Goal: Contribute content

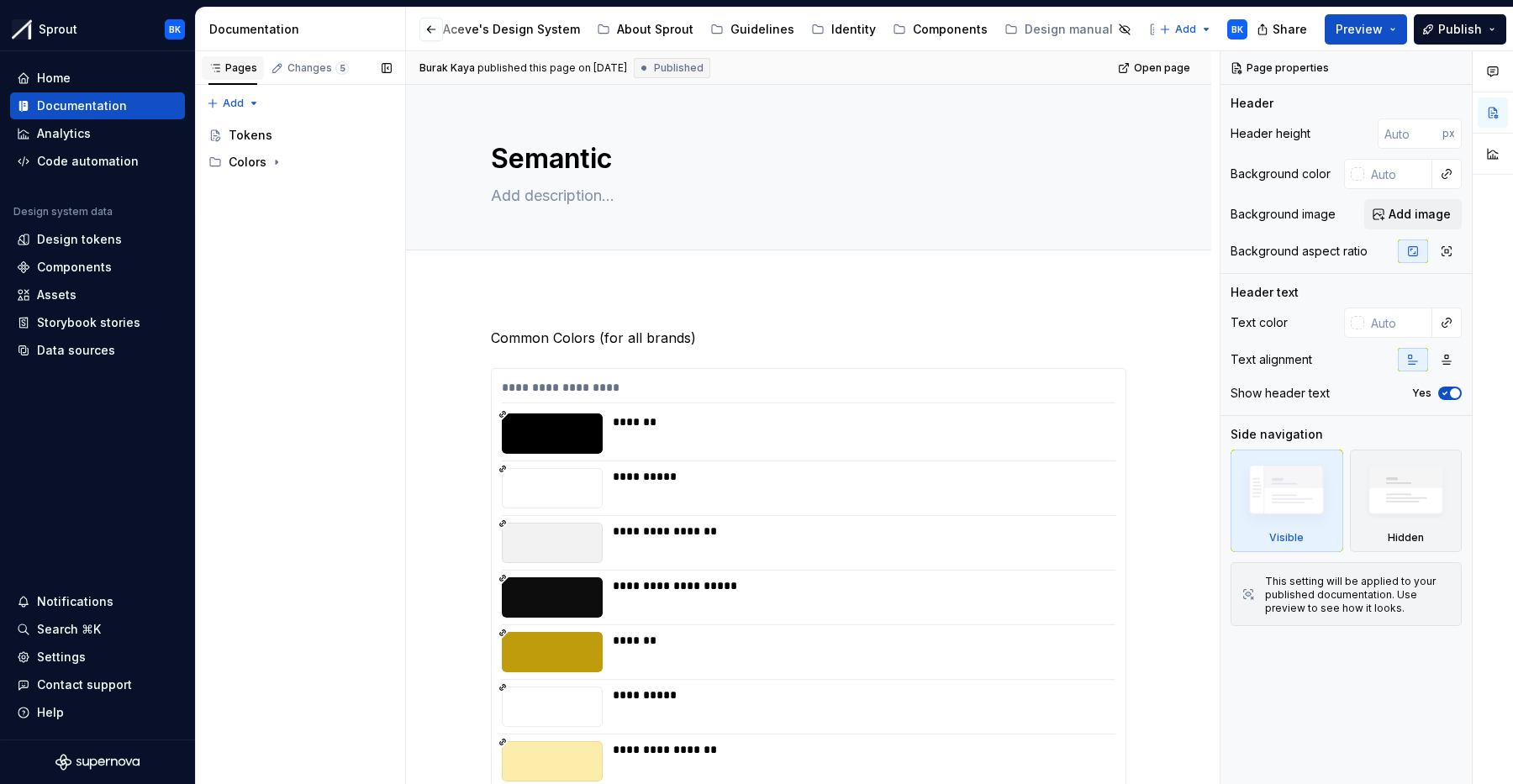
scroll to position [0, 352]
click at [282, 144] on div "Tokens" at bounding box center [310, 135] width 163 height 24
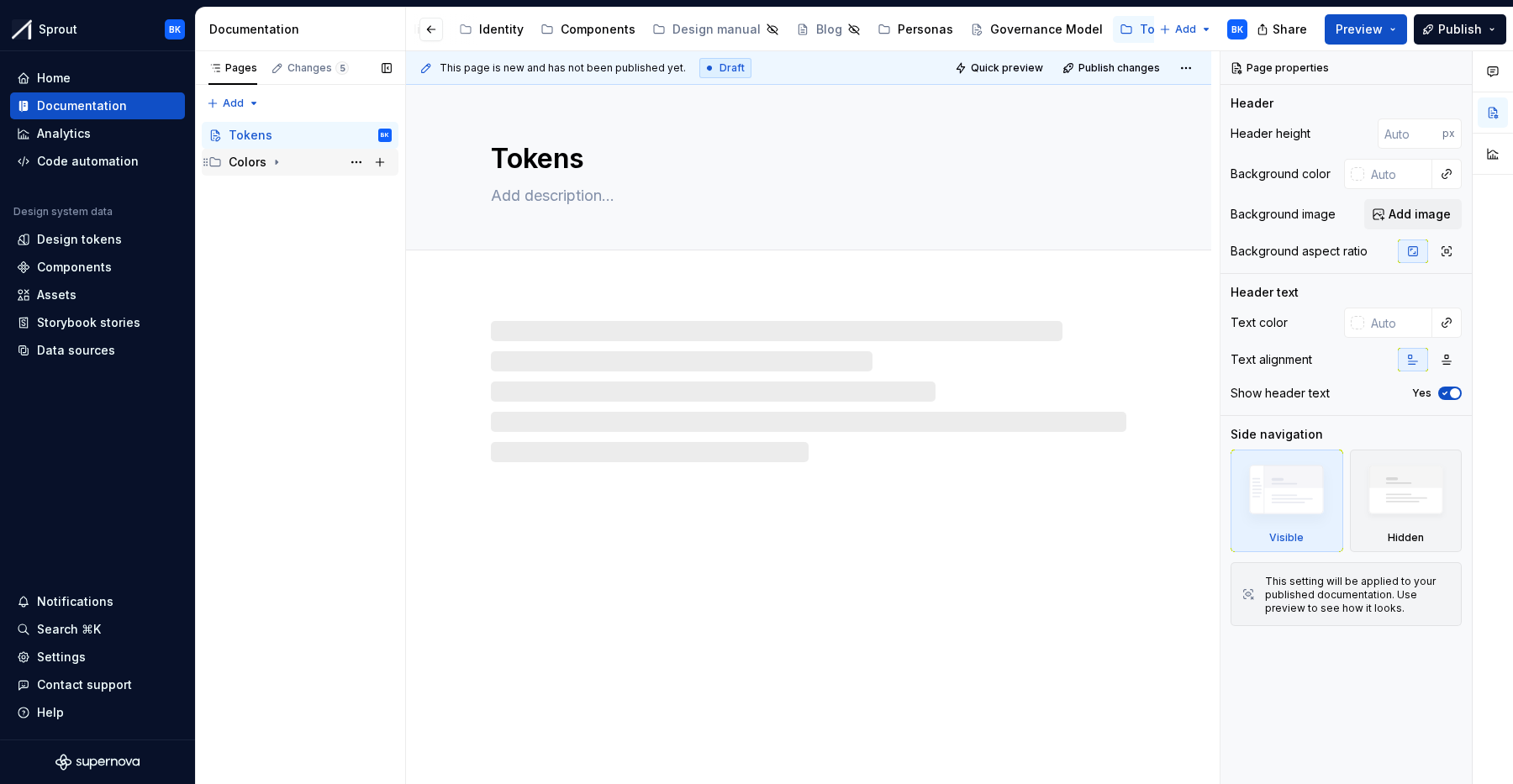
click at [304, 166] on div "Colors" at bounding box center [310, 162] width 163 height 24
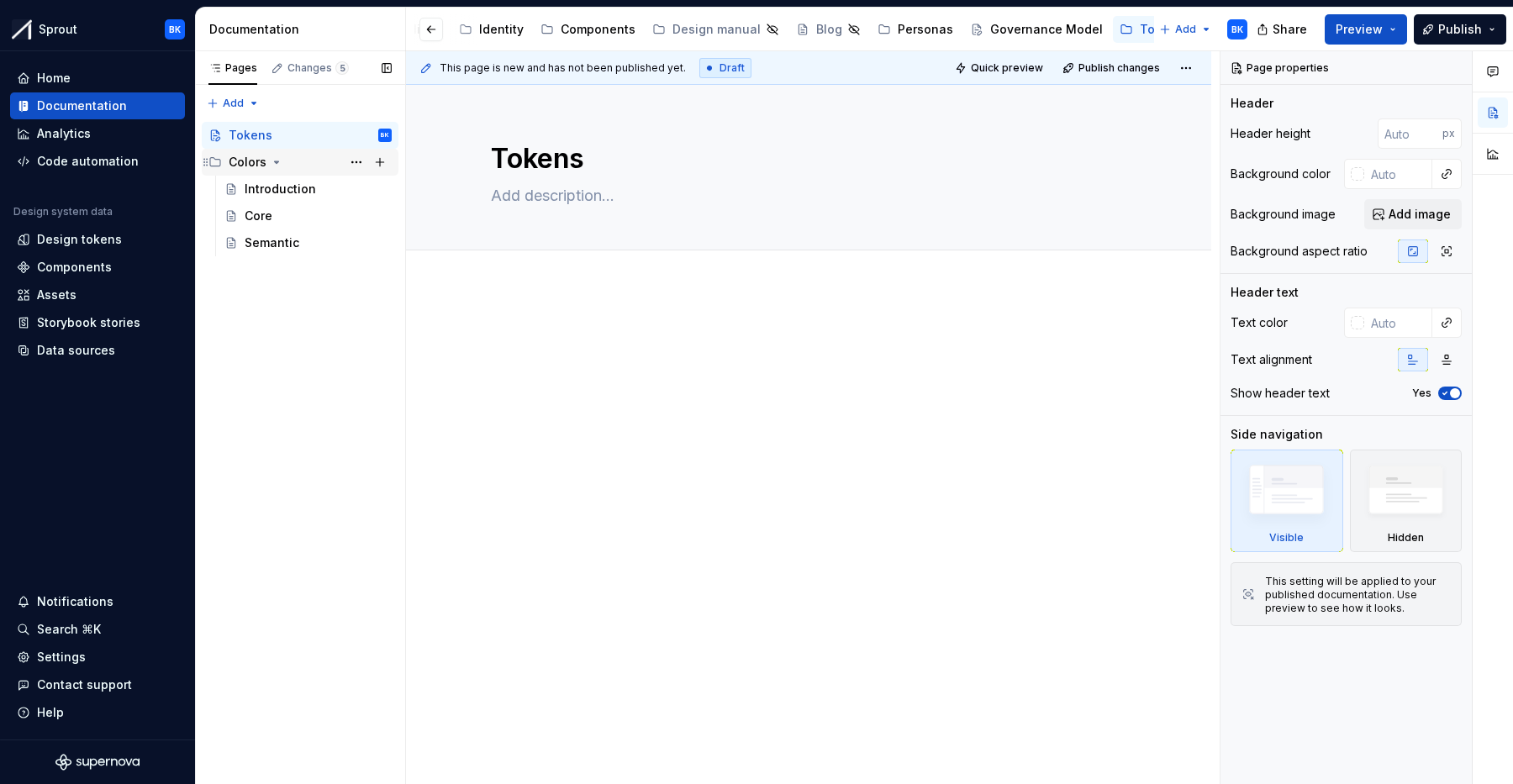
click at [307, 166] on div "Colors" at bounding box center [310, 162] width 163 height 24
click at [309, 174] on div "Colors" at bounding box center [300, 162] width 197 height 27
click at [272, 183] on div "Introduction" at bounding box center [280, 188] width 72 height 17
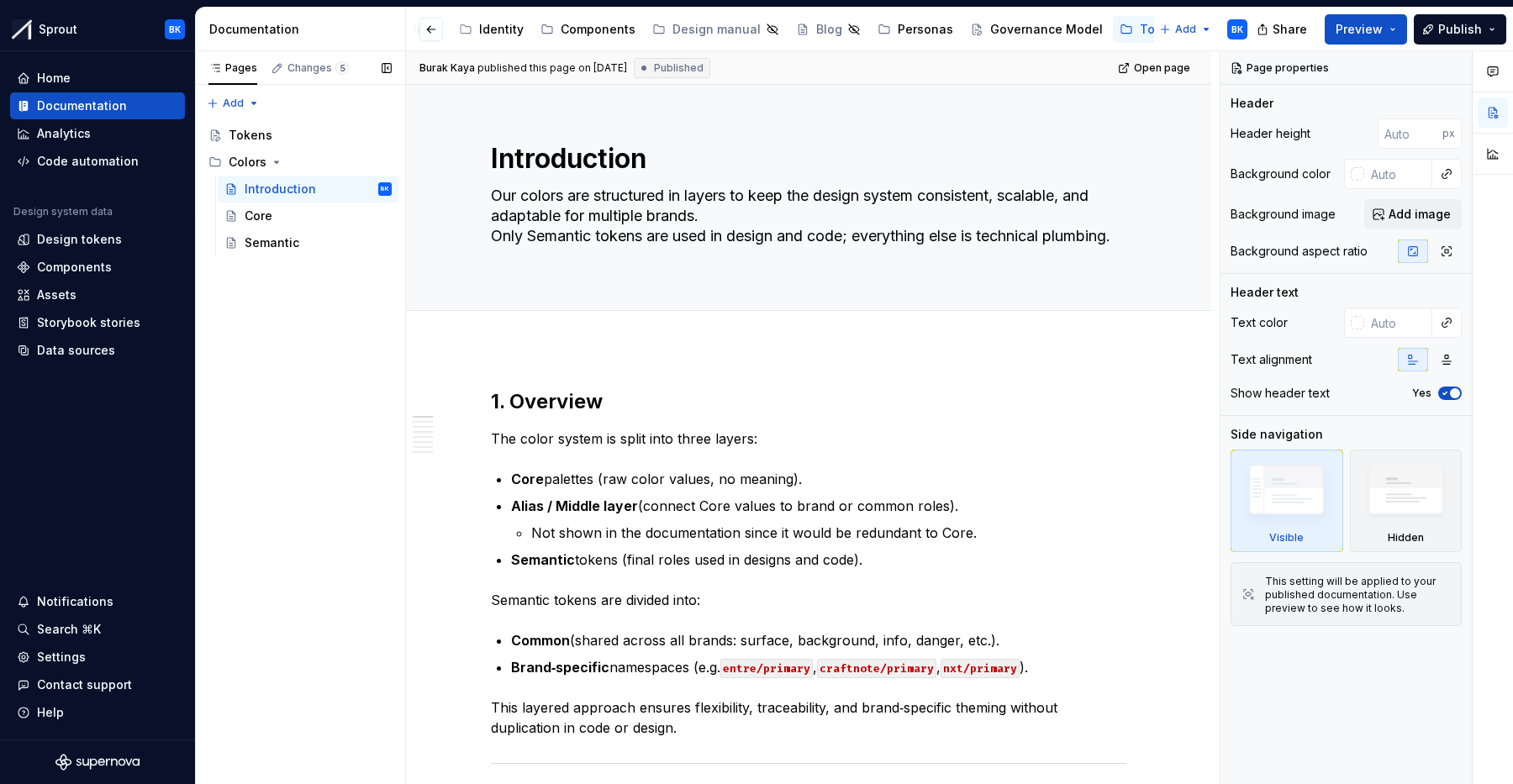
type textarea "*"
click at [304, 381] on div "Pages Changes 5 Add Accessibility guide for tree Page tree. Navigate the tree w…" at bounding box center [300, 419] width 210 height 734
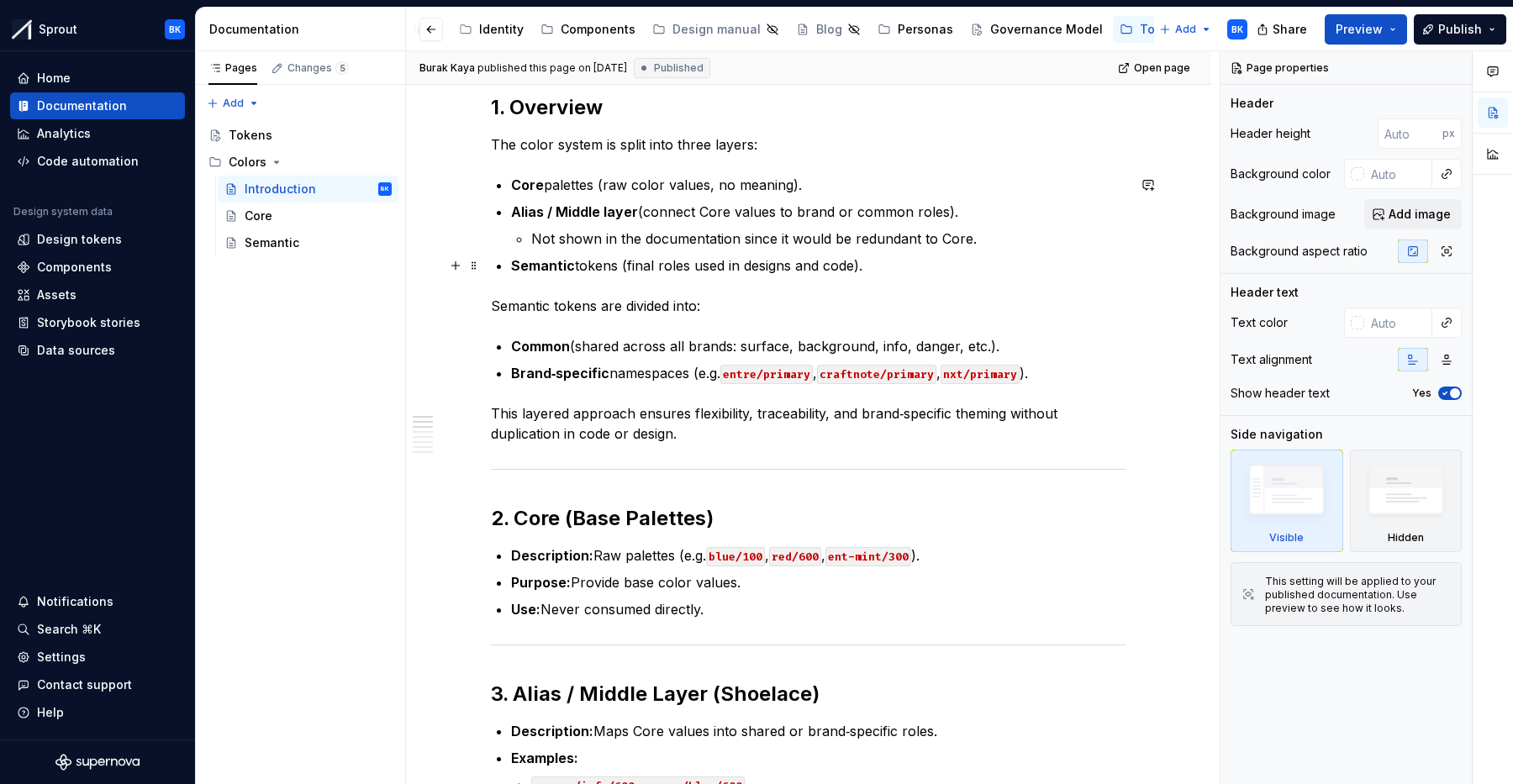
scroll to position [293, 0]
click at [766, 378] on code "entre/primary" at bounding box center [767, 375] width 93 height 19
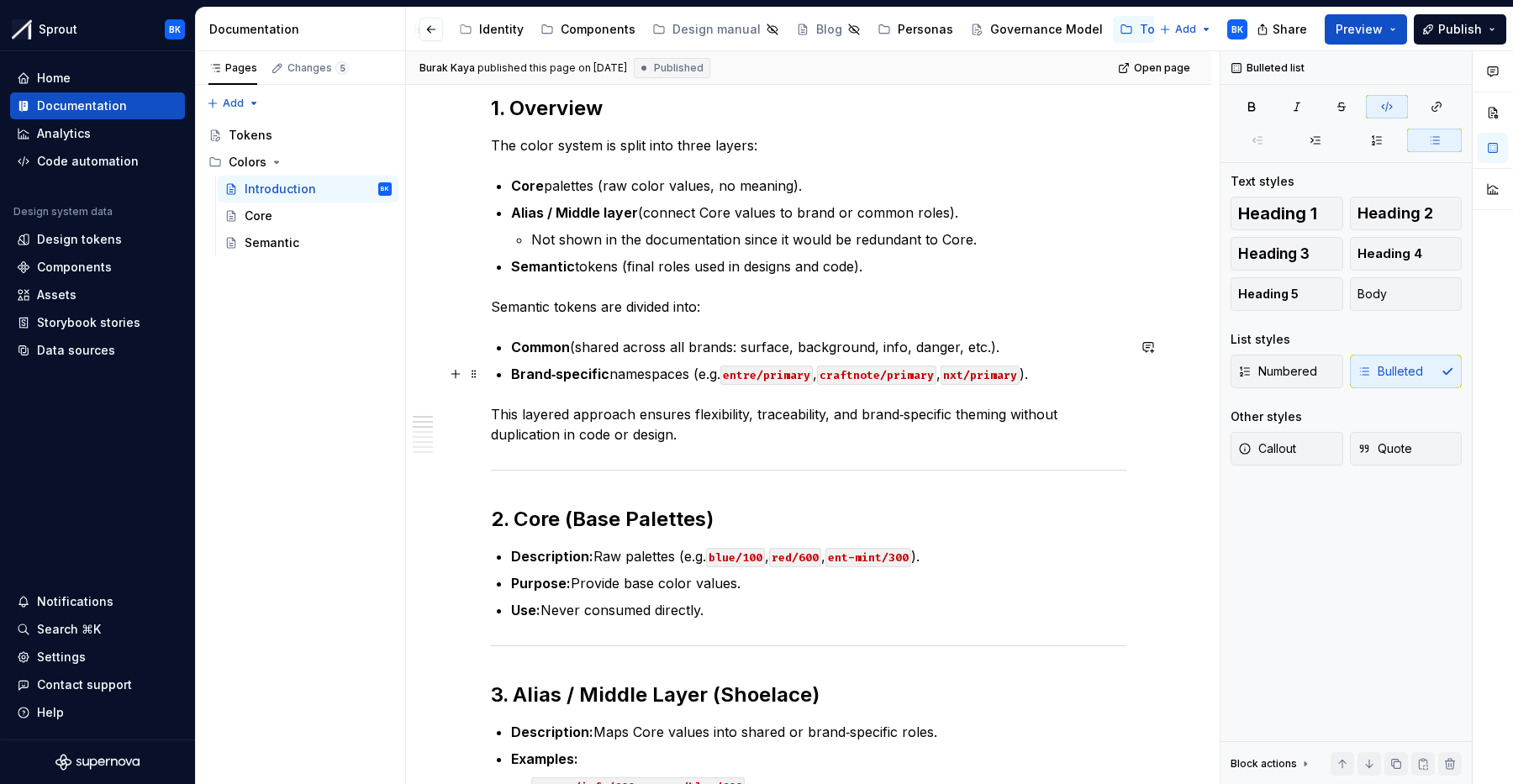
click at [979, 376] on code "nxt/primary" at bounding box center [980, 375] width 79 height 19
click at [972, 377] on code "nxt/primary" at bounding box center [980, 375] width 79 height 19
click at [967, 377] on code "nxt/primary" at bounding box center [980, 375] width 79 height 19
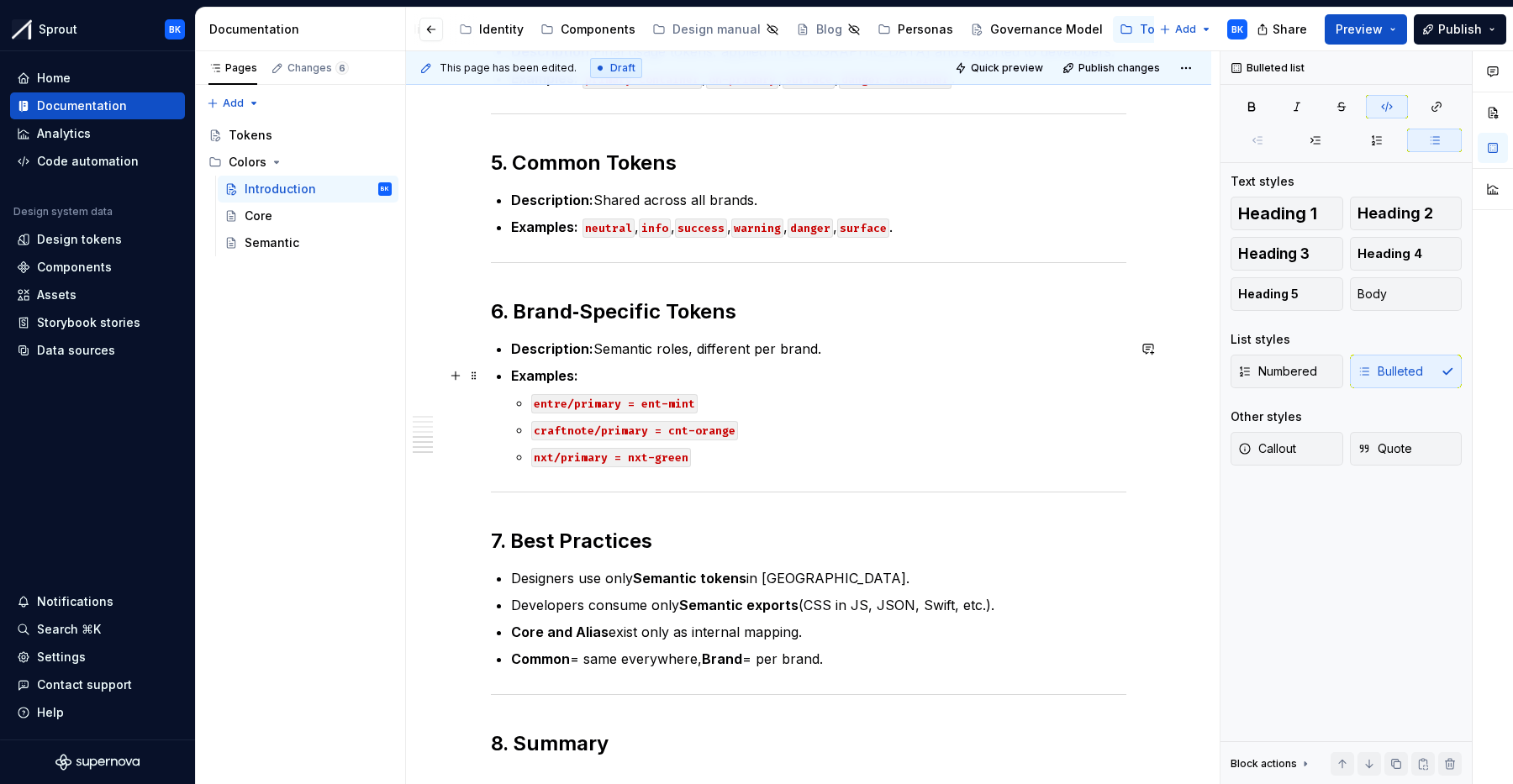
scroll to position [1207, 0]
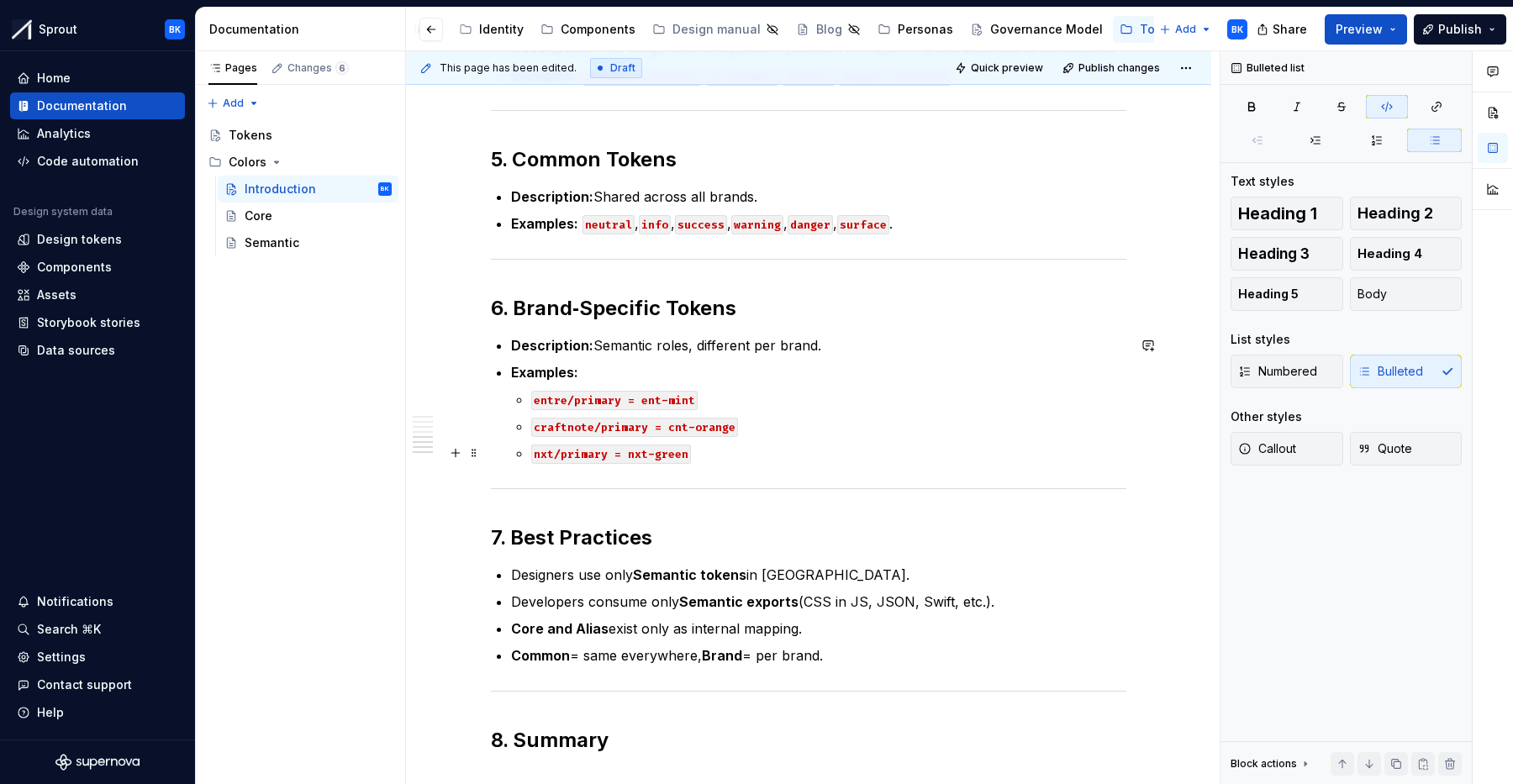
click at [547, 456] on code "nxt/primary = nxt-green" at bounding box center [611, 455] width 159 height 19
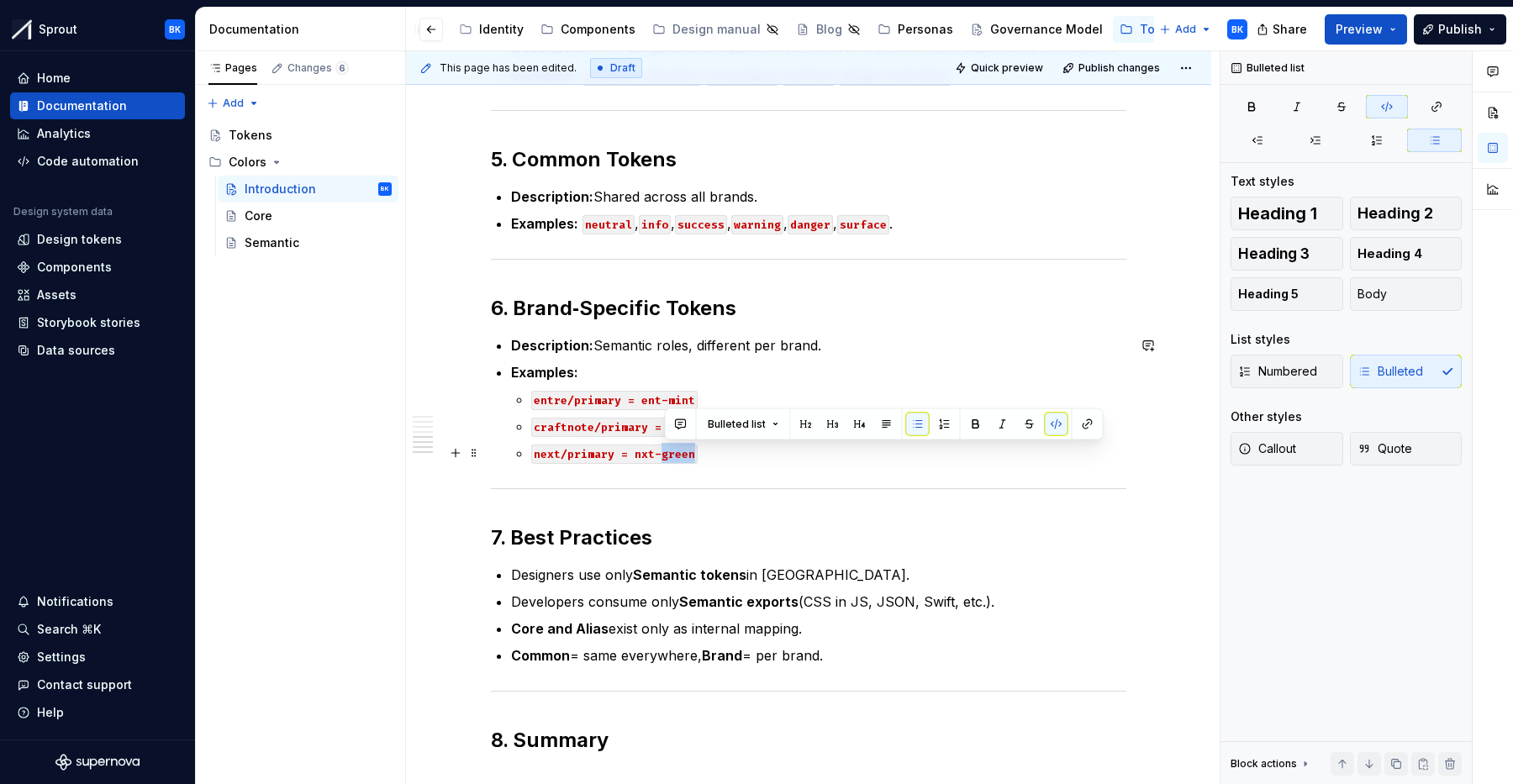
drag, startPoint x: 666, startPoint y: 455, endPoint x: 696, endPoint y: 455, distance: 30.0
click at [696, 455] on code "next/primary = nxt-green" at bounding box center [614, 455] width 166 height 19
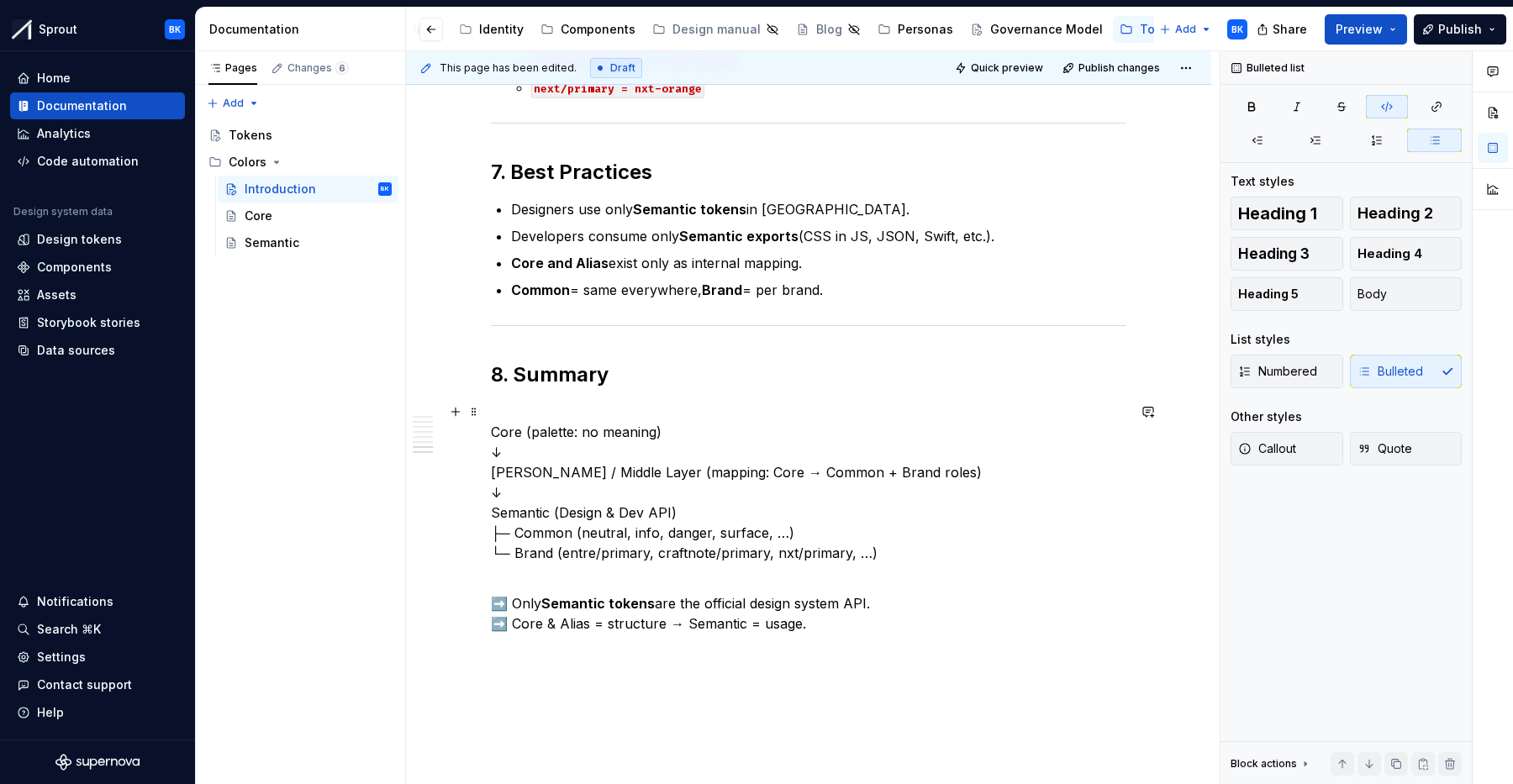
scroll to position [1575, 0]
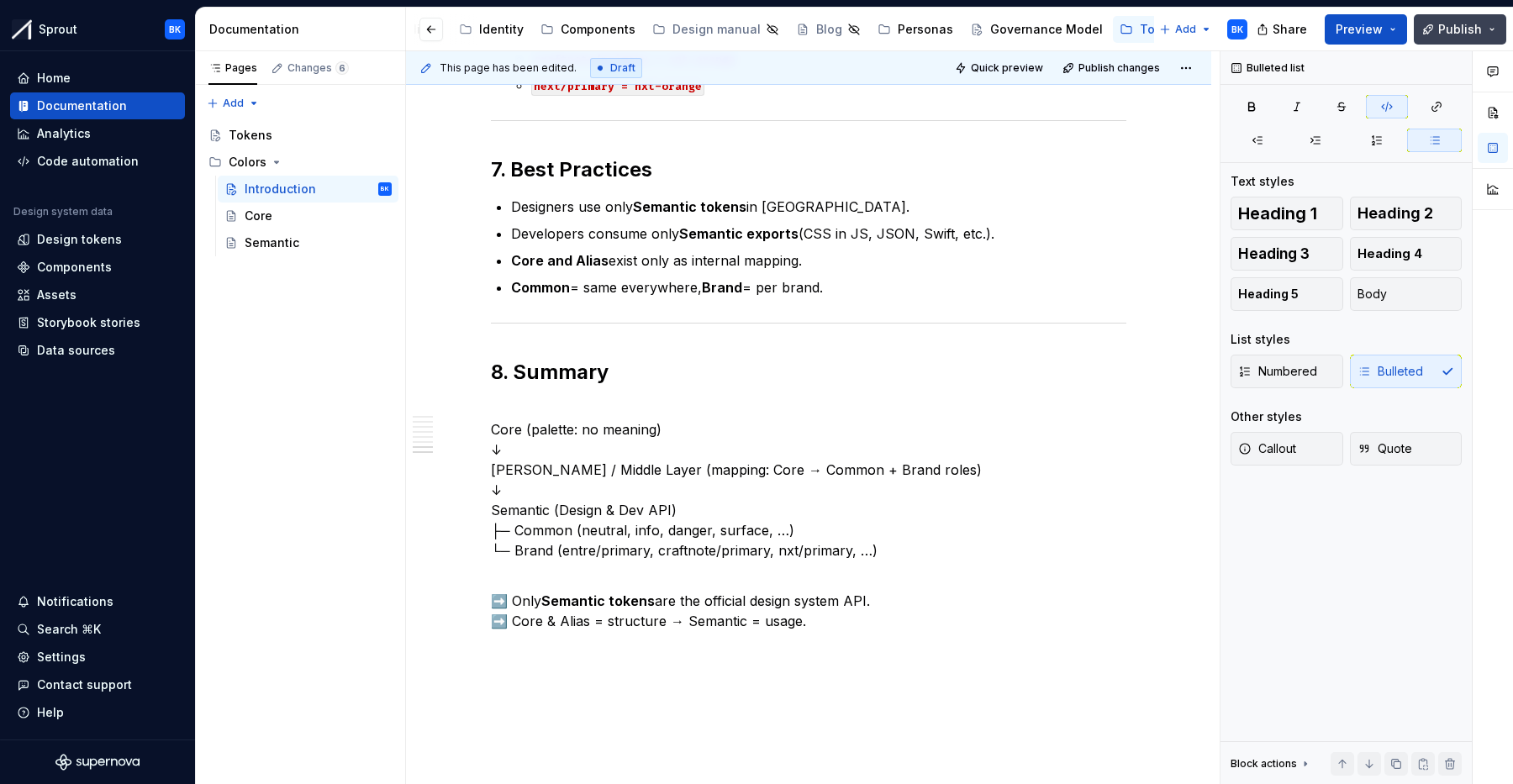
click at [1457, 30] on span "Publish" at bounding box center [1460, 29] width 44 height 17
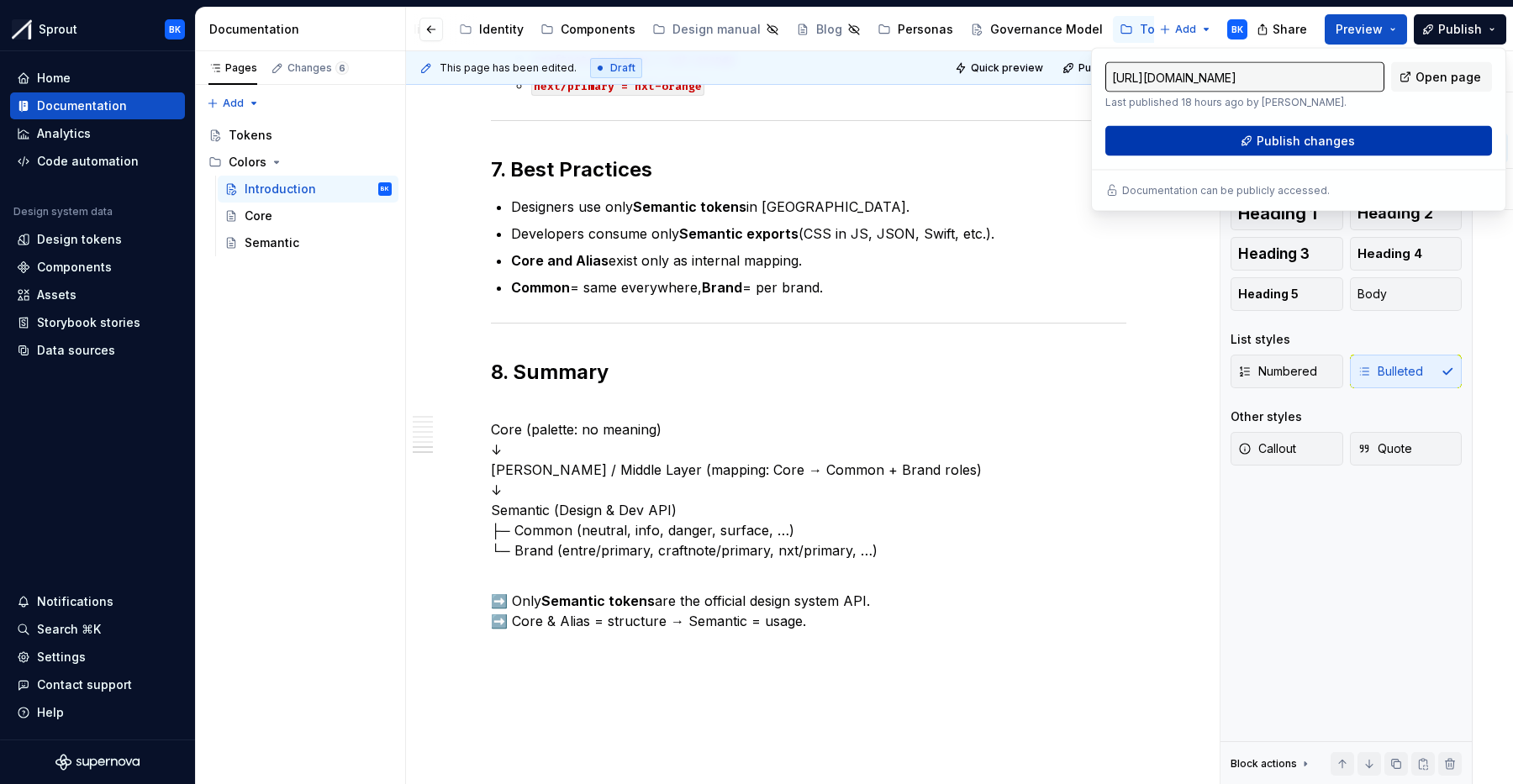
click at [1224, 145] on button "Publish changes" at bounding box center [1298, 141] width 386 height 31
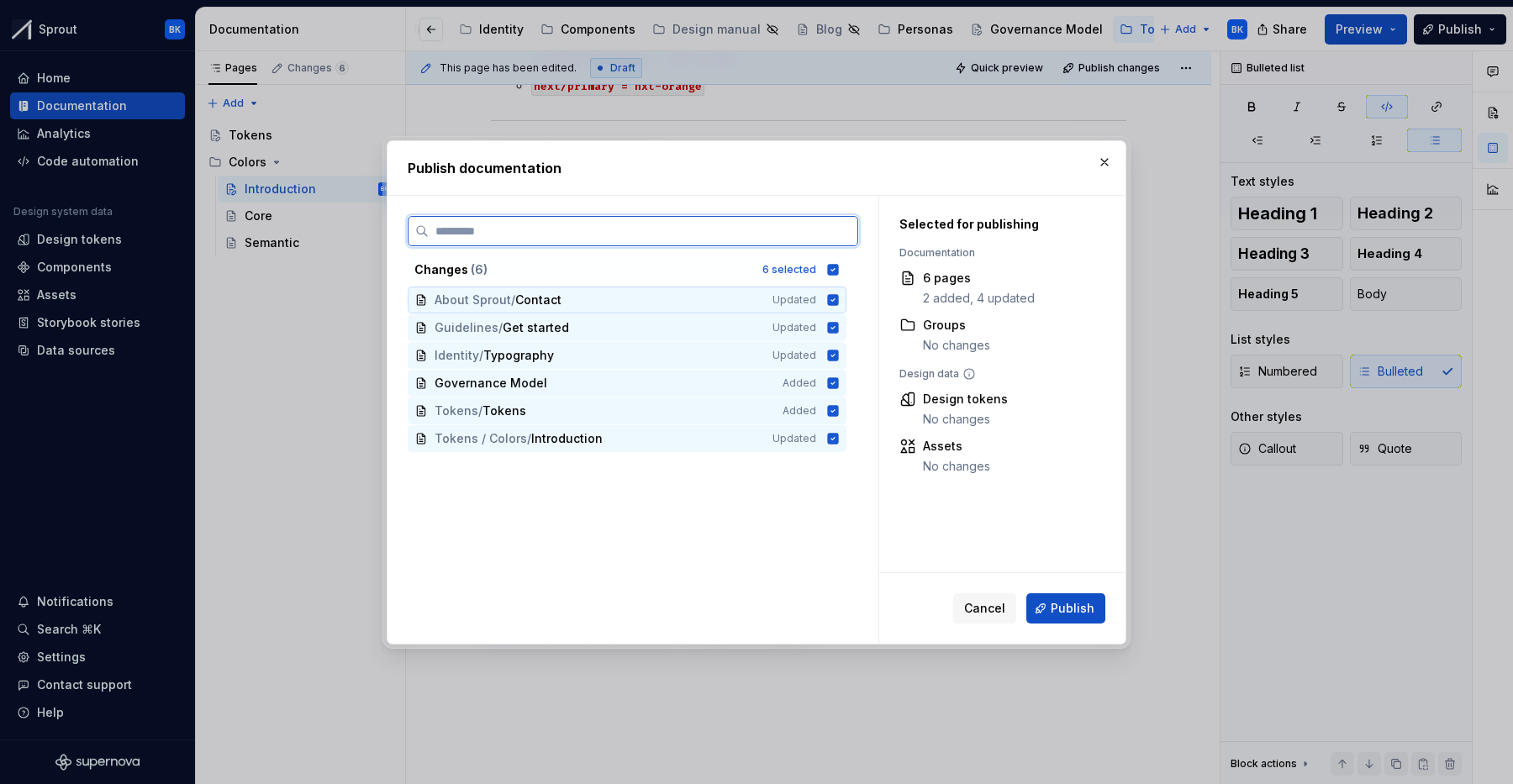
click at [838, 301] on icon at bounding box center [833, 300] width 11 height 11
click at [839, 324] on icon at bounding box center [833, 328] width 11 height 11
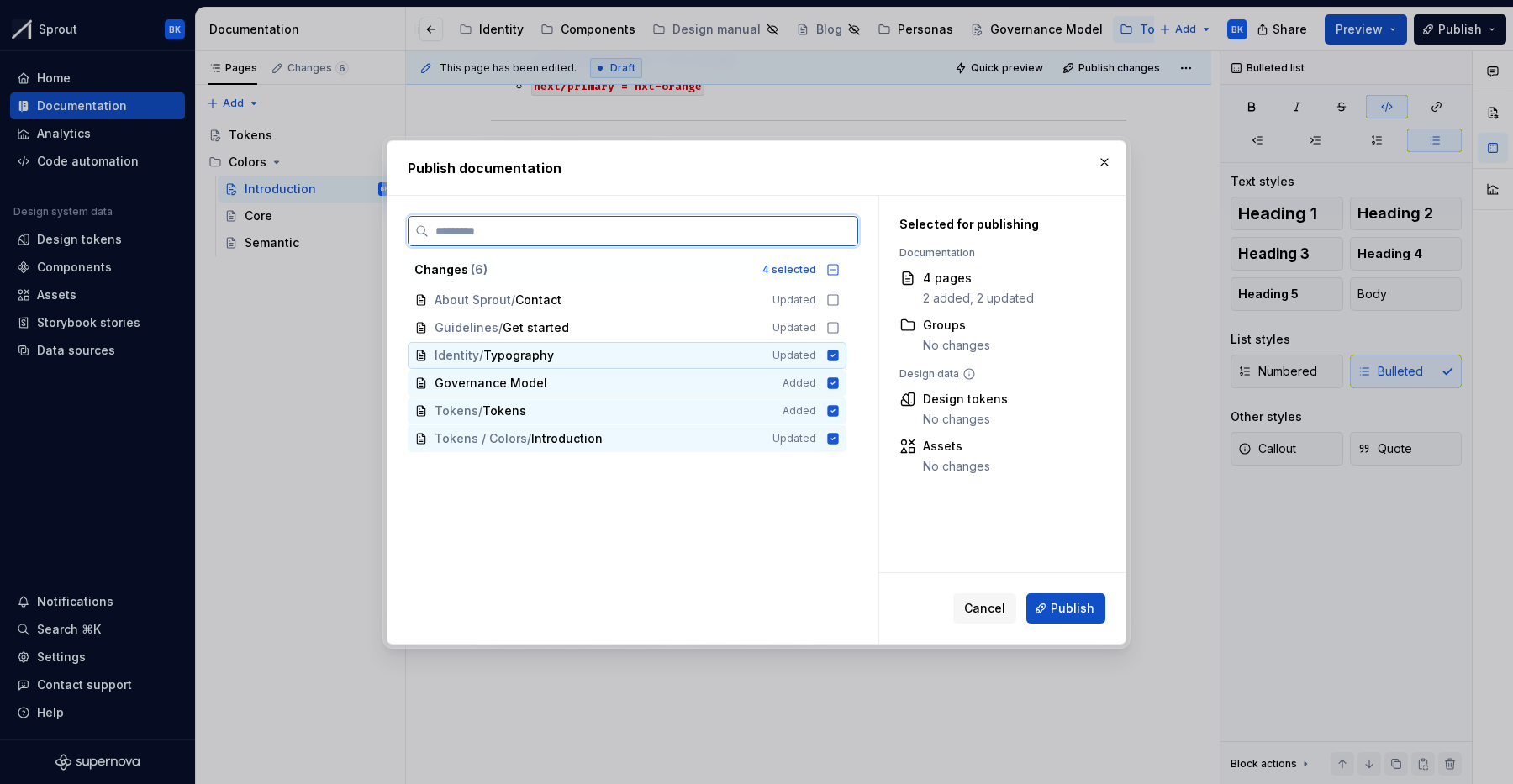
click at [839, 352] on icon at bounding box center [833, 355] width 11 height 11
click at [839, 384] on icon at bounding box center [833, 383] width 11 height 11
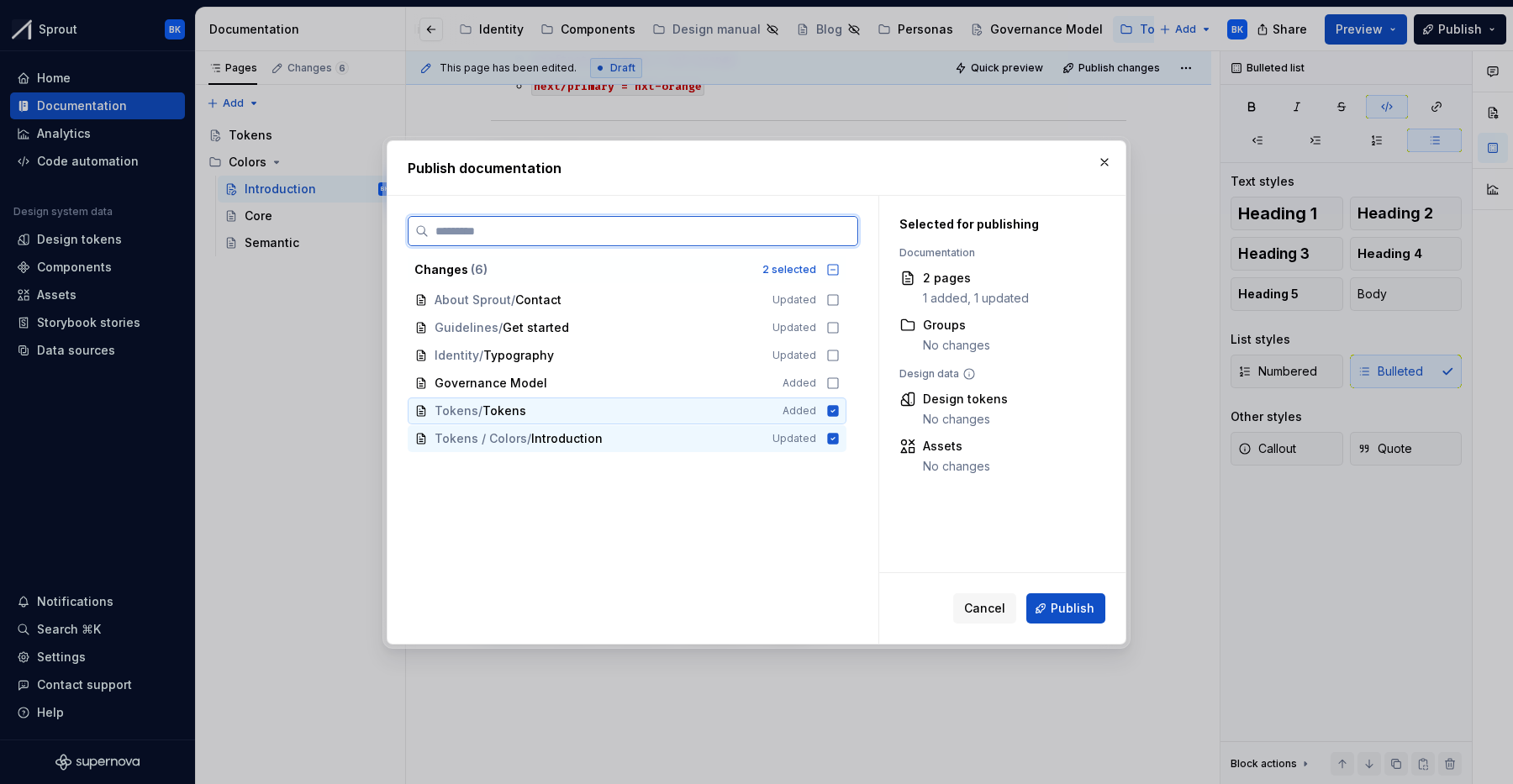
click at [839, 412] on icon at bounding box center [833, 411] width 11 height 11
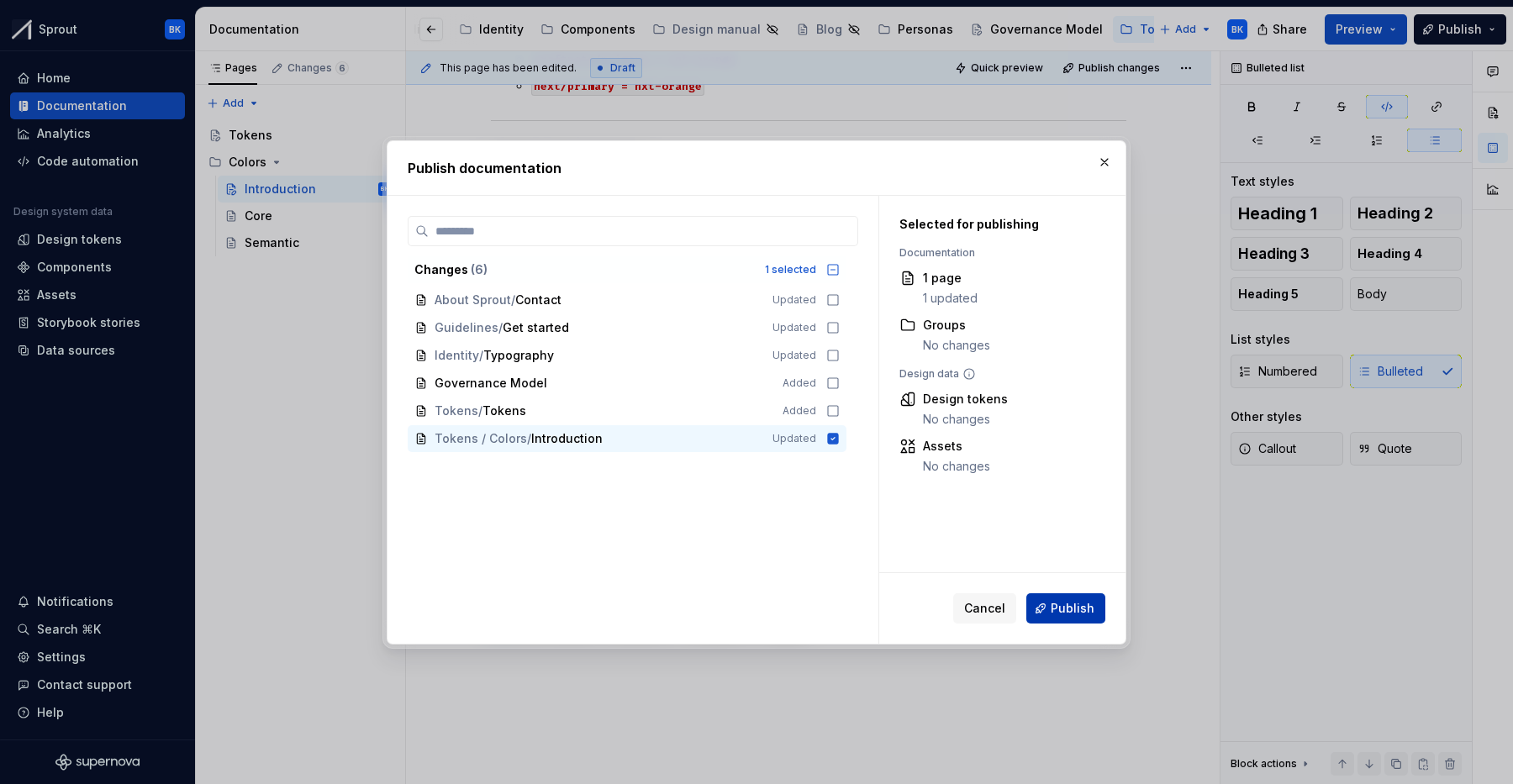
click at [1091, 609] on span "Publish" at bounding box center [1072, 608] width 44 height 17
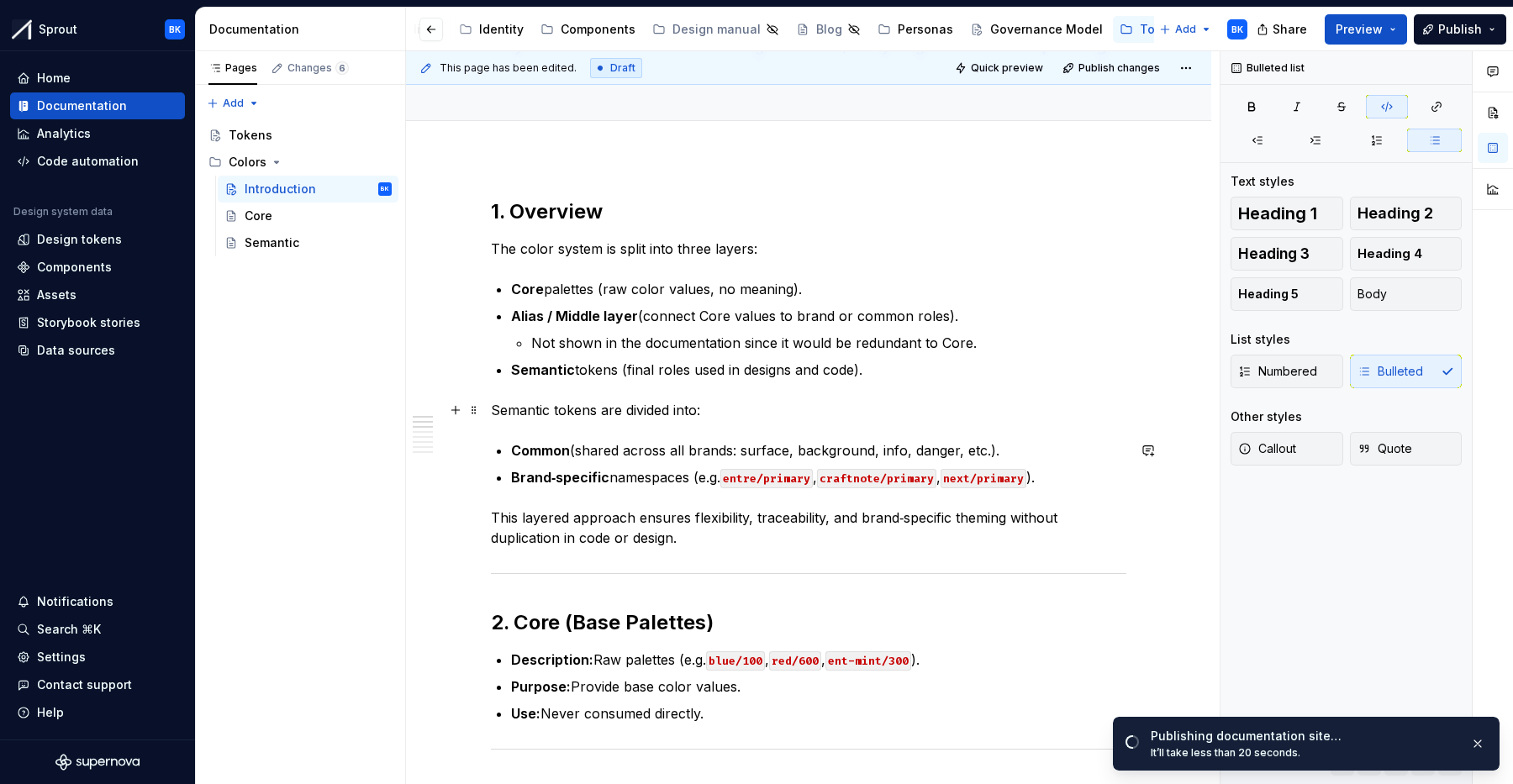
scroll to position [0, 0]
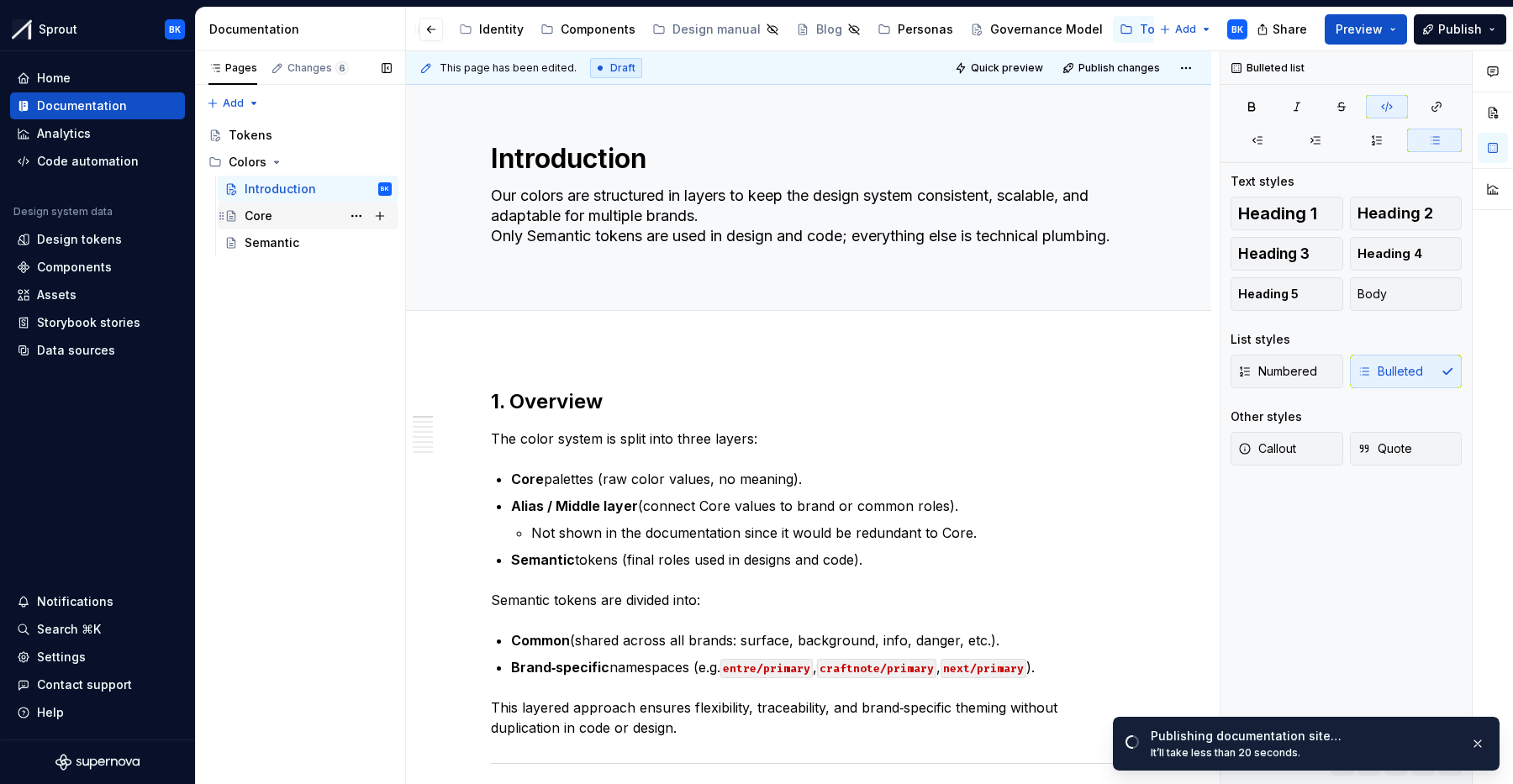
click at [273, 212] on div "Core" at bounding box center [318, 215] width 147 height 24
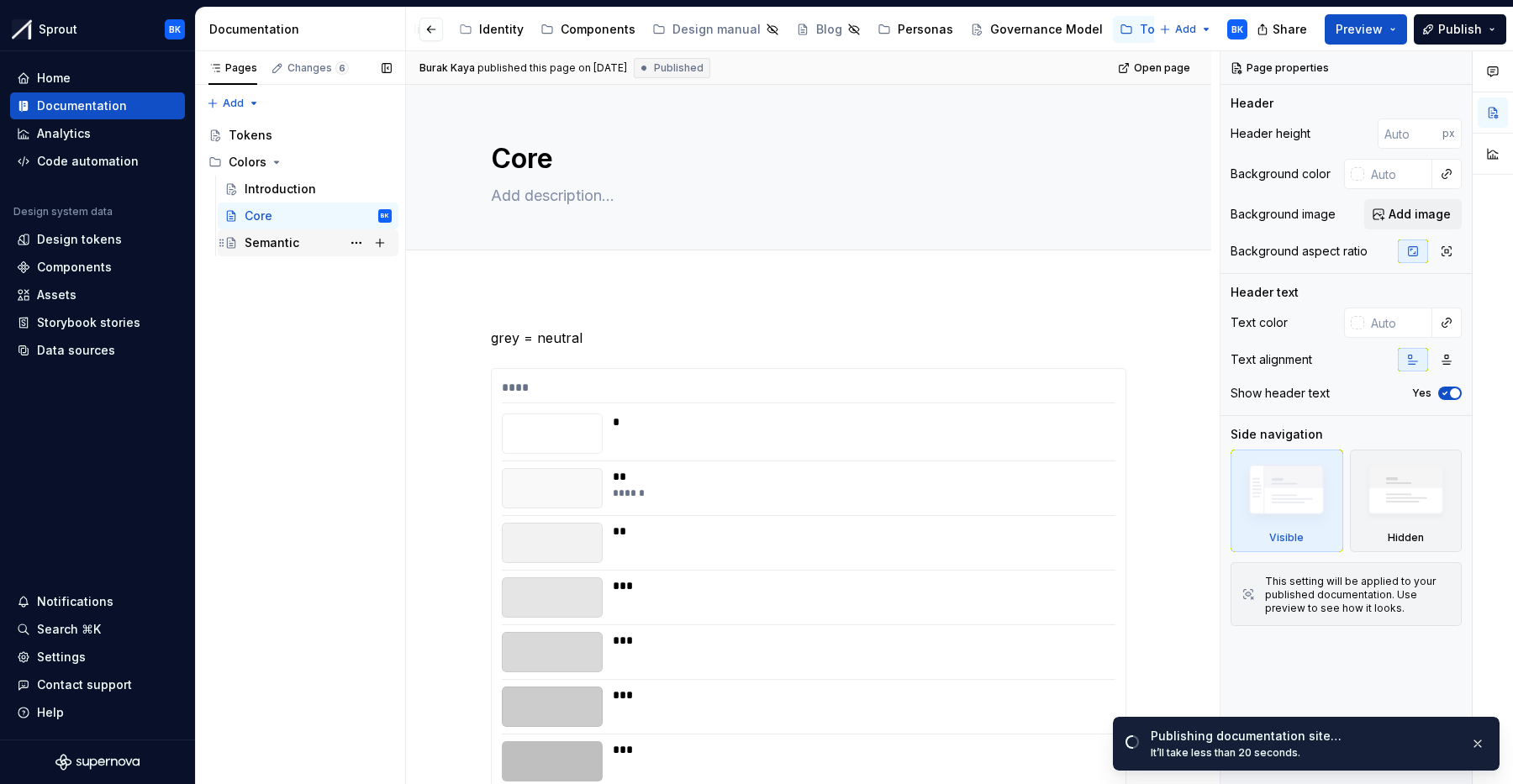
click at [279, 244] on div "Semantic" at bounding box center [272, 243] width 54 height 17
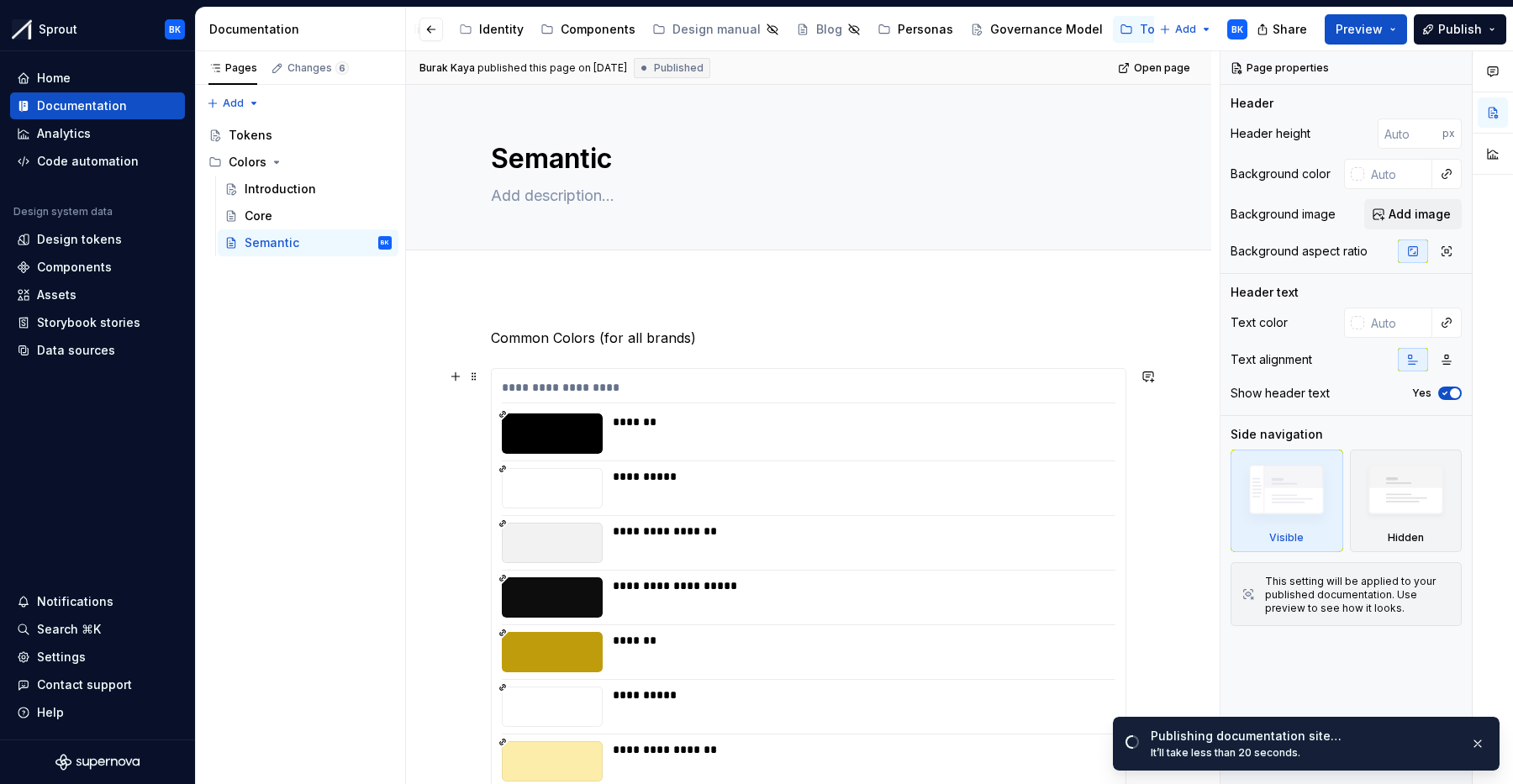
type textarea "*"
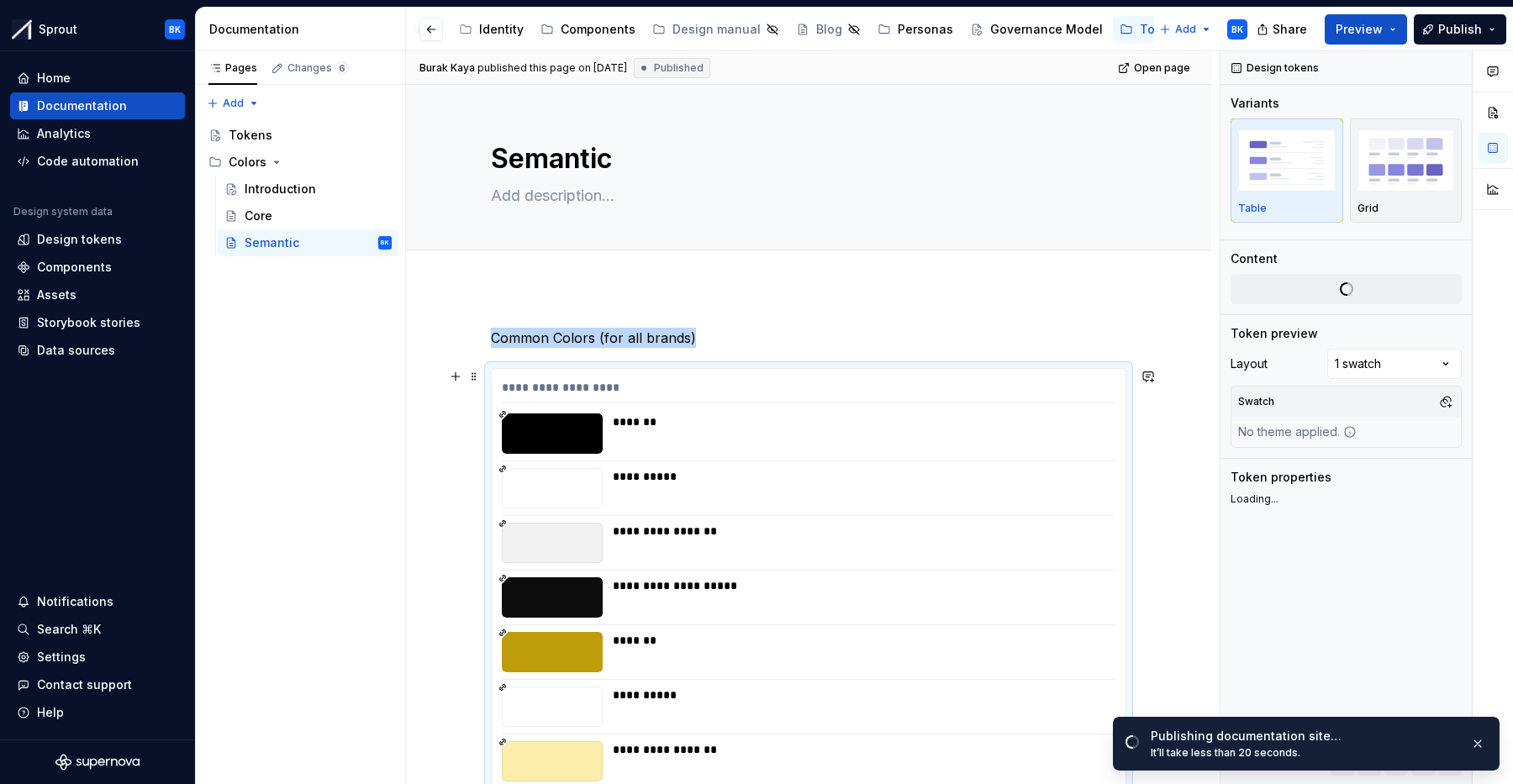
click at [507, 415] on icon at bounding box center [503, 414] width 9 height 9
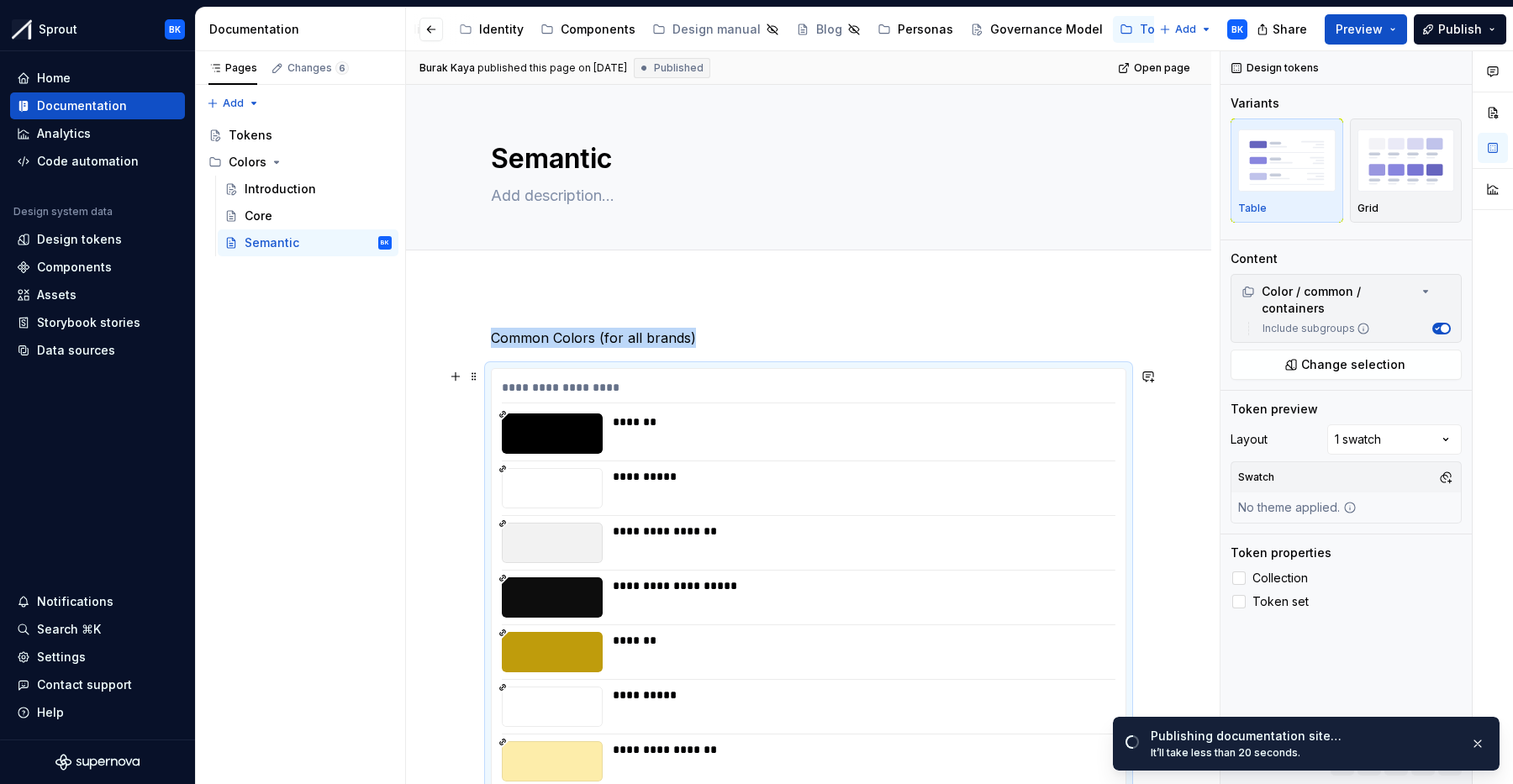
click at [506, 413] on icon at bounding box center [503, 414] width 6 height 6
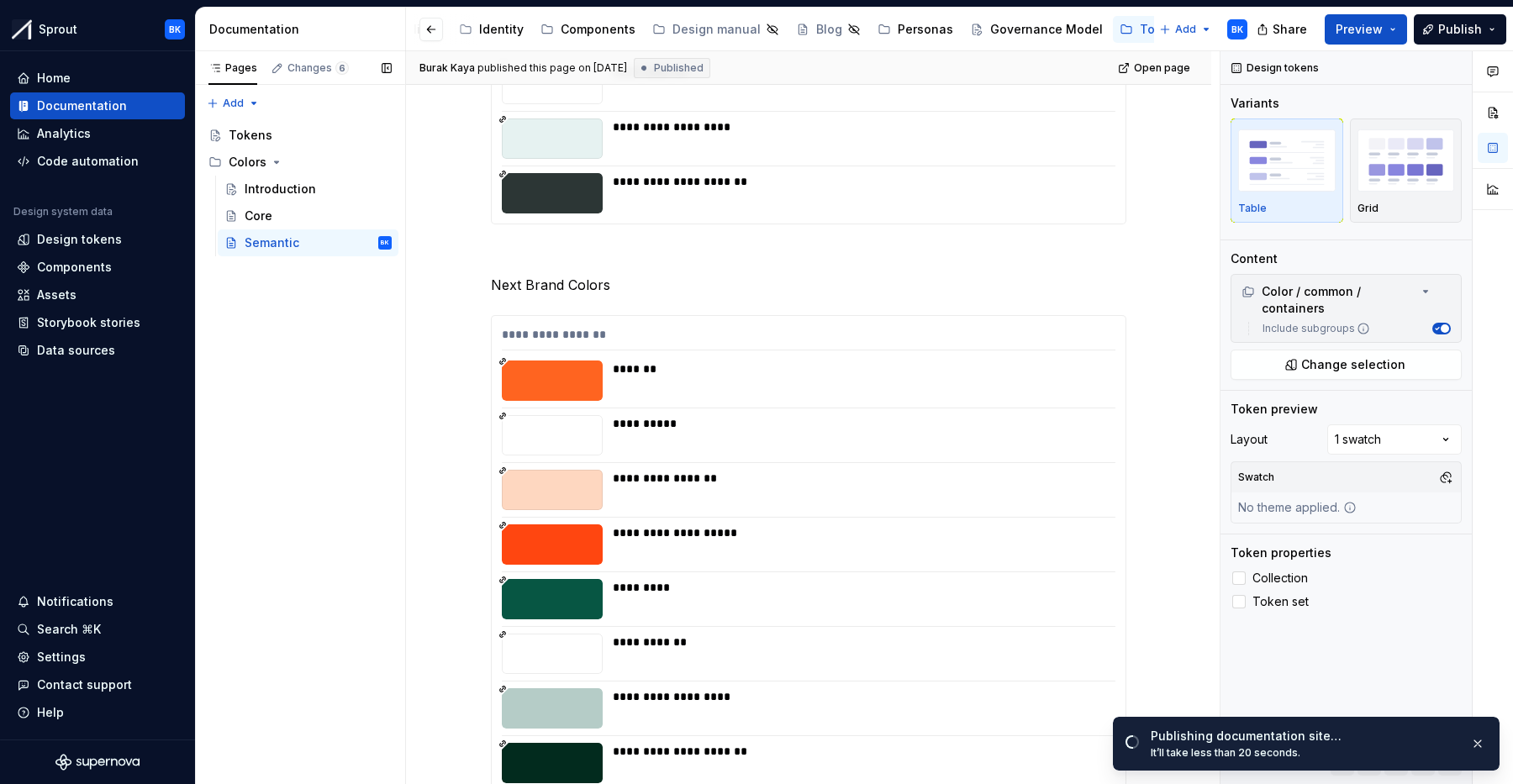
scroll to position [4874, 0]
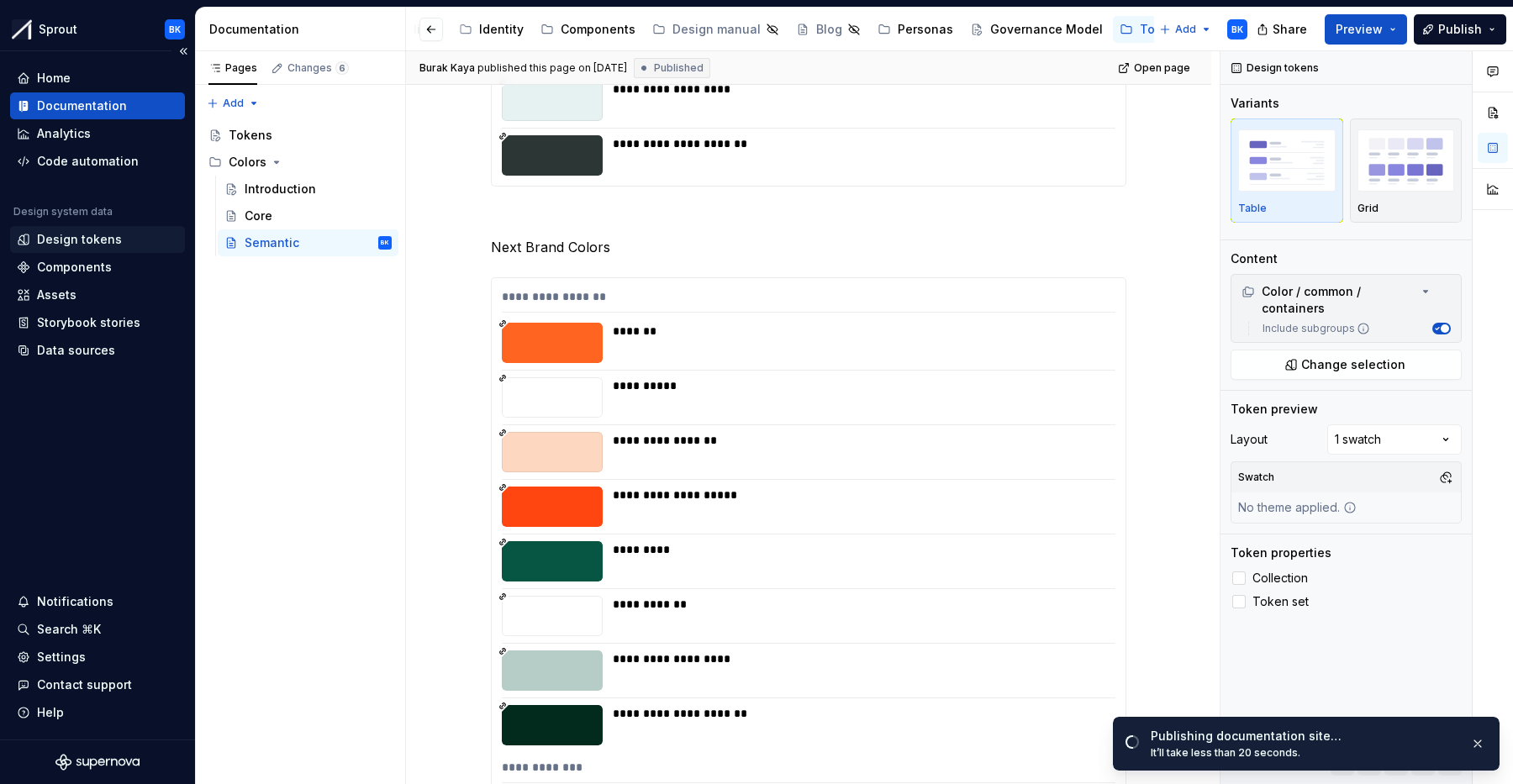
click at [73, 247] on div "Design tokens" at bounding box center [79, 239] width 85 height 17
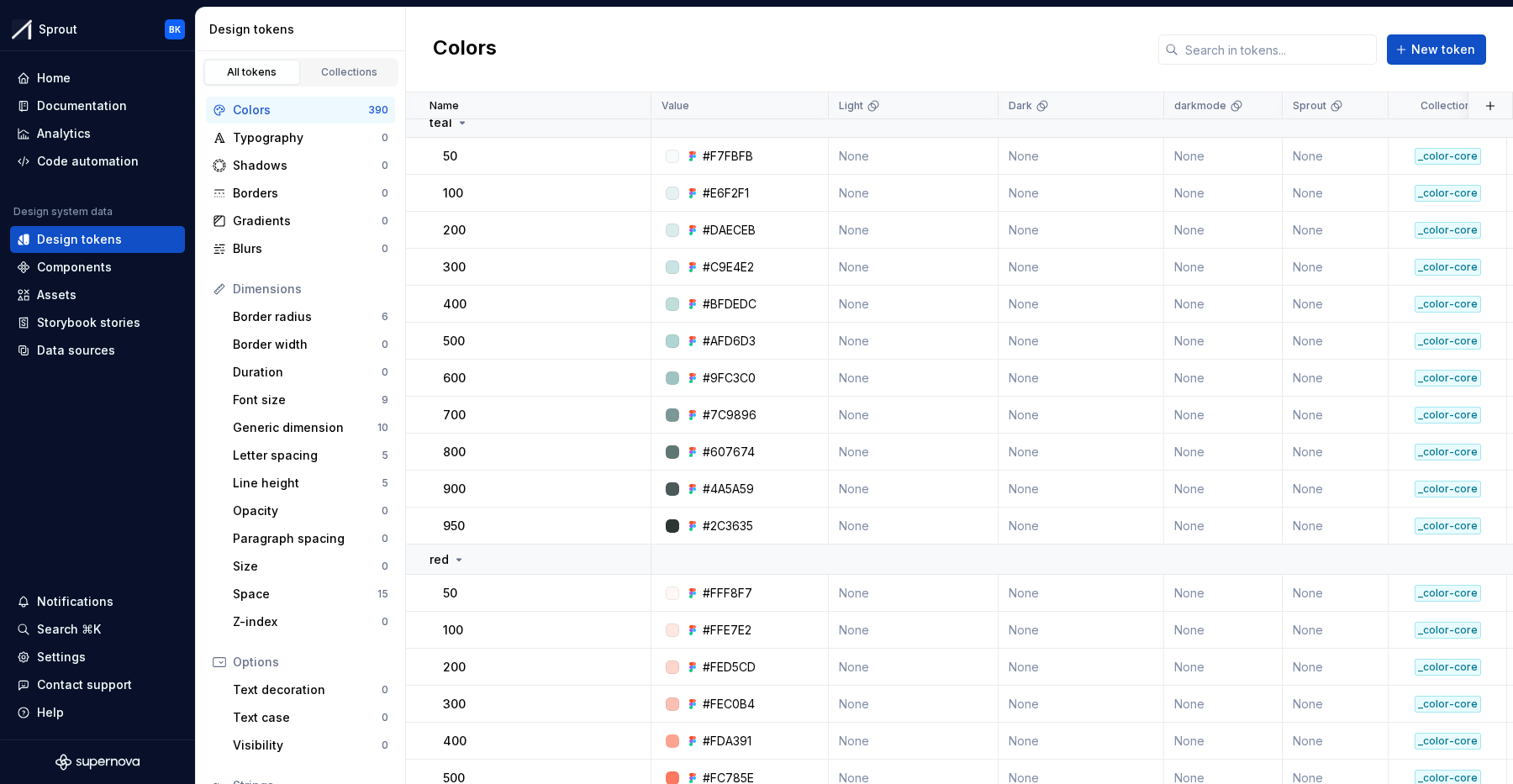
scroll to position [3229, 0]
